Goal: Task Accomplishment & Management: Manage account settings

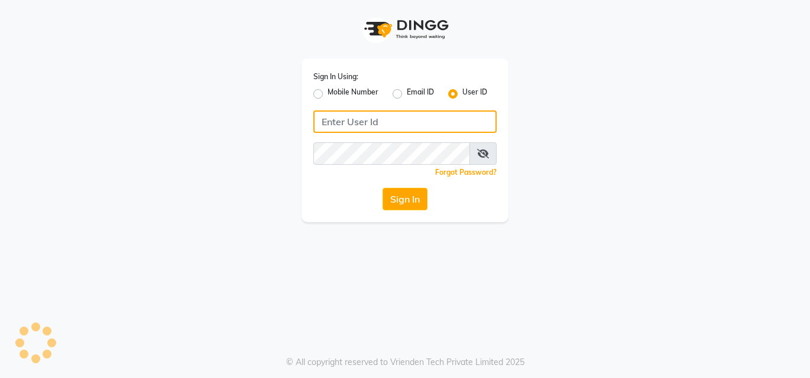
type input "bellissima"
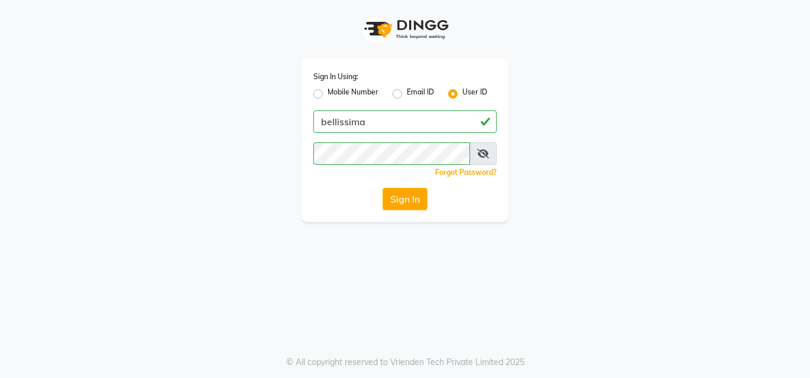
drag, startPoint x: 807, startPoint y: 281, endPoint x: 805, endPoint y: 351, distance: 69.8
click at [805, 351] on div "Sign In Using: Mobile Number Email ID User ID bellissima Remember me Forgot Pas…" at bounding box center [405, 189] width 810 height 378
click at [419, 199] on button "Sign In" at bounding box center [405, 199] width 45 height 22
click at [418, 199] on div "Sign In" at bounding box center [404, 199] width 183 height 22
